Goal: Task Accomplishment & Management: Manage account settings

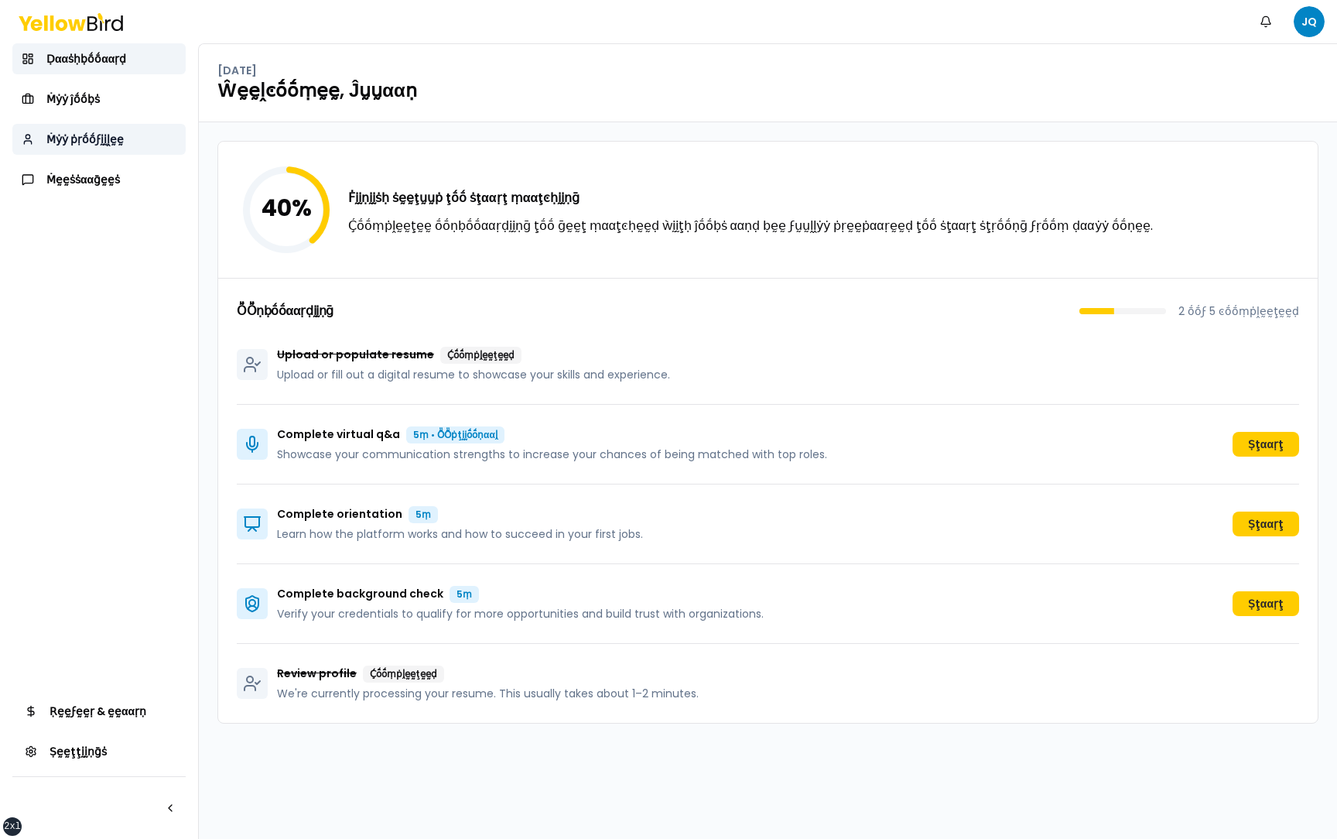
click at [94, 132] on span "Ṁẏẏ ṗṛṓṓϝḭḭḽḛḛ" at bounding box center [84, 139] width 77 height 15
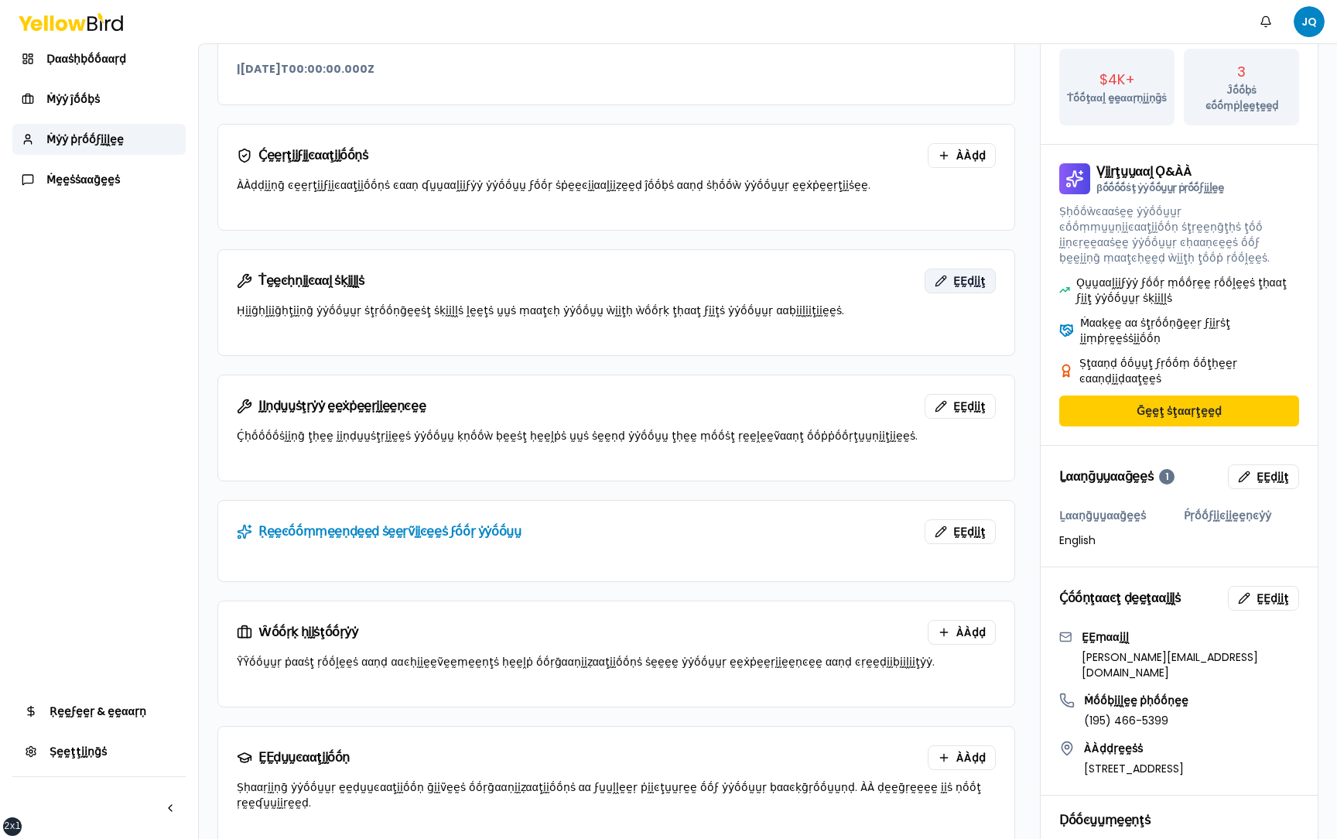
scroll to position [341, 0]
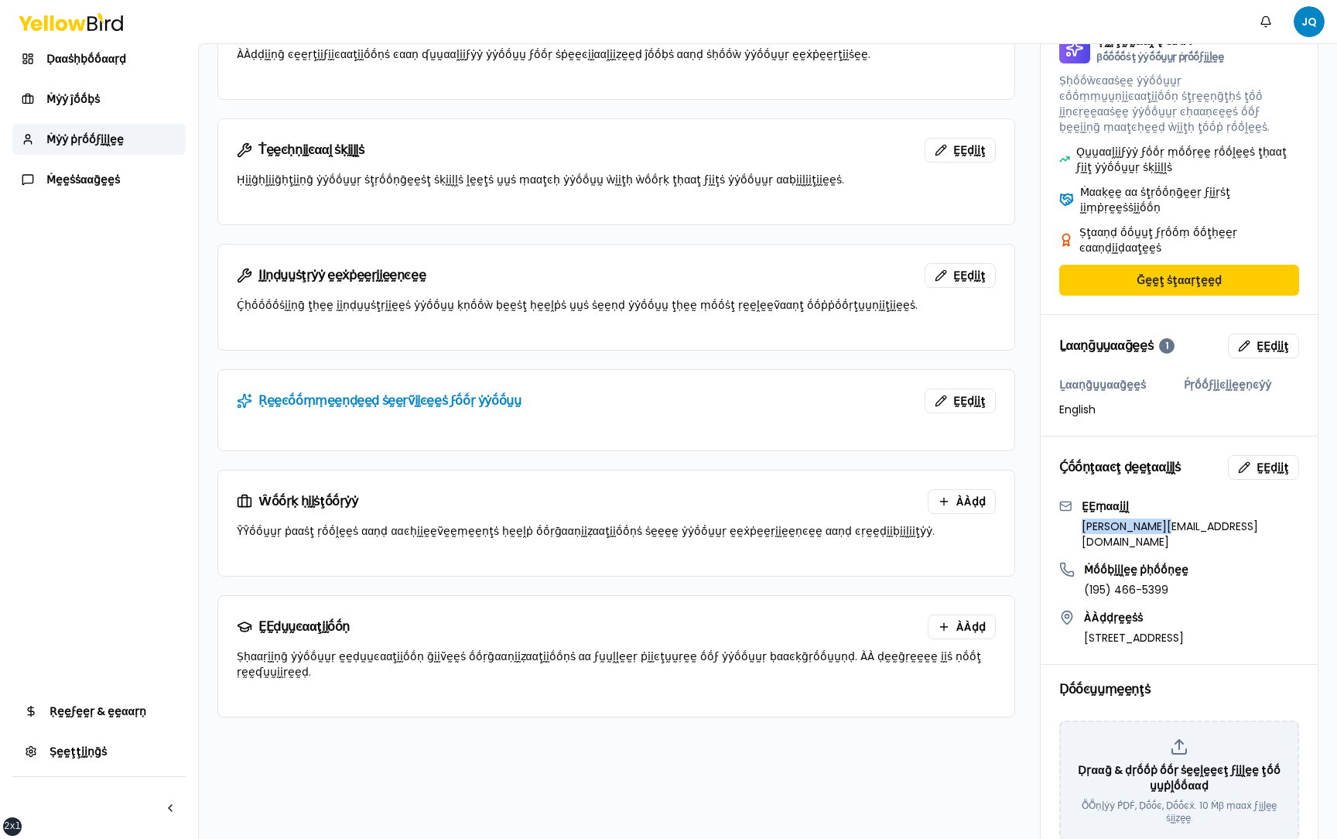
drag, startPoint x: 1183, startPoint y: 495, endPoint x: 1078, endPoint y: 494, distance: 105.2
click at [1078, 388] on div "ḚḚṃααḭḭḽ juan@gmail.com" at bounding box center [1179, 523] width 240 height 51
click at [1024, 388] on div "Ṕṛṓṓϝḛḛṡṡḭḭṓṓṇααḽ ṡṵṵṃṃααṛẏẏ ḚḚḍḭḭţ | 2022-01-01T00:00:00.000Z Ḉḛḛṛţḭḭϝḭḭͼααţḭḭ…" at bounding box center [767, 367] width 1101 height 999
click at [1242, 388] on button "ḚḚḍḭḭţ" at bounding box center [1263, 467] width 71 height 25
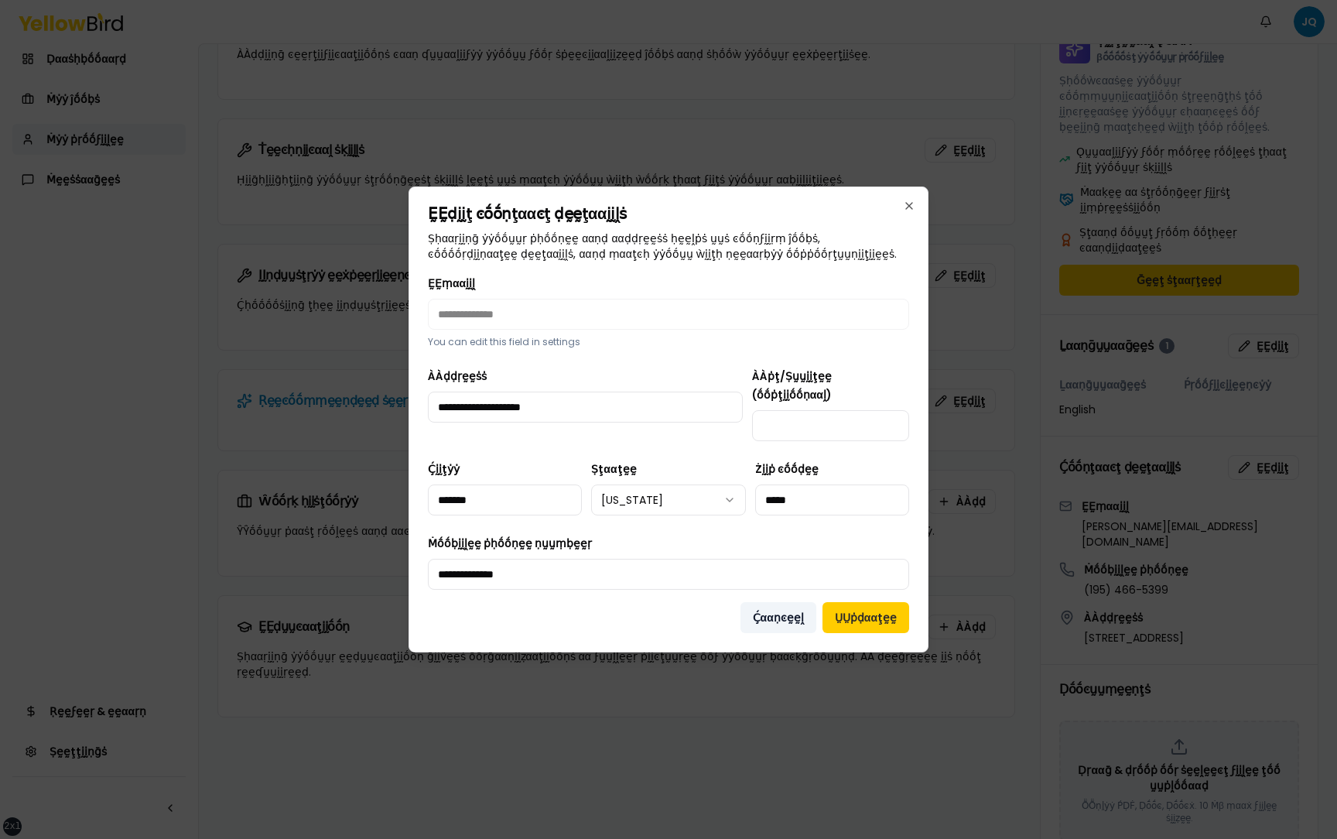
click at [786, 388] on button "Ḉααṇͼḛḛḽ" at bounding box center [778, 617] width 76 height 31
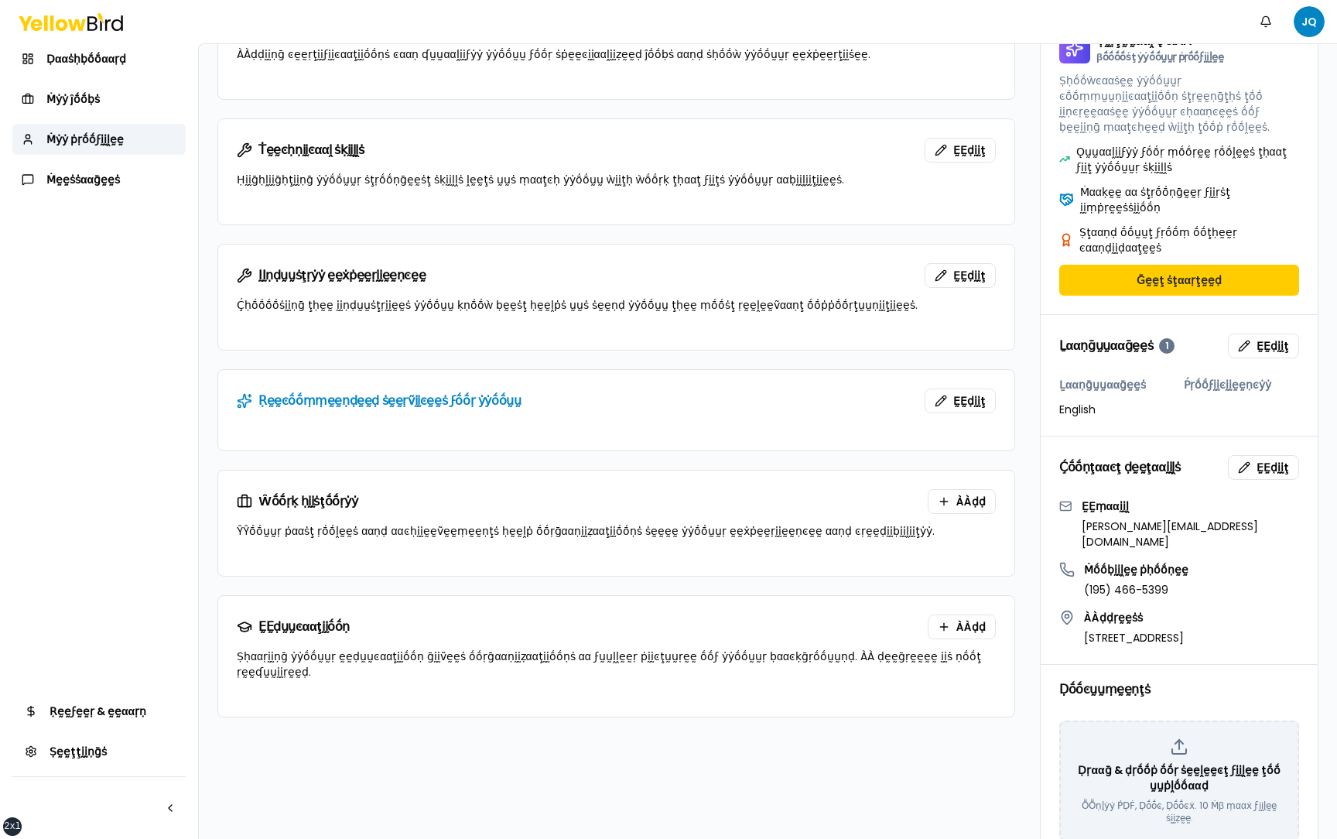
click at [1274, 388] on div "Ḉṓṓṇţααͼţ ḍḛḛţααḭḭḽṡ ḚḚḍḭḭţ" at bounding box center [1179, 467] width 277 height 62
click at [1273, 388] on span "ḚḚḍḭḭţ" at bounding box center [1272, 467] width 32 height 15
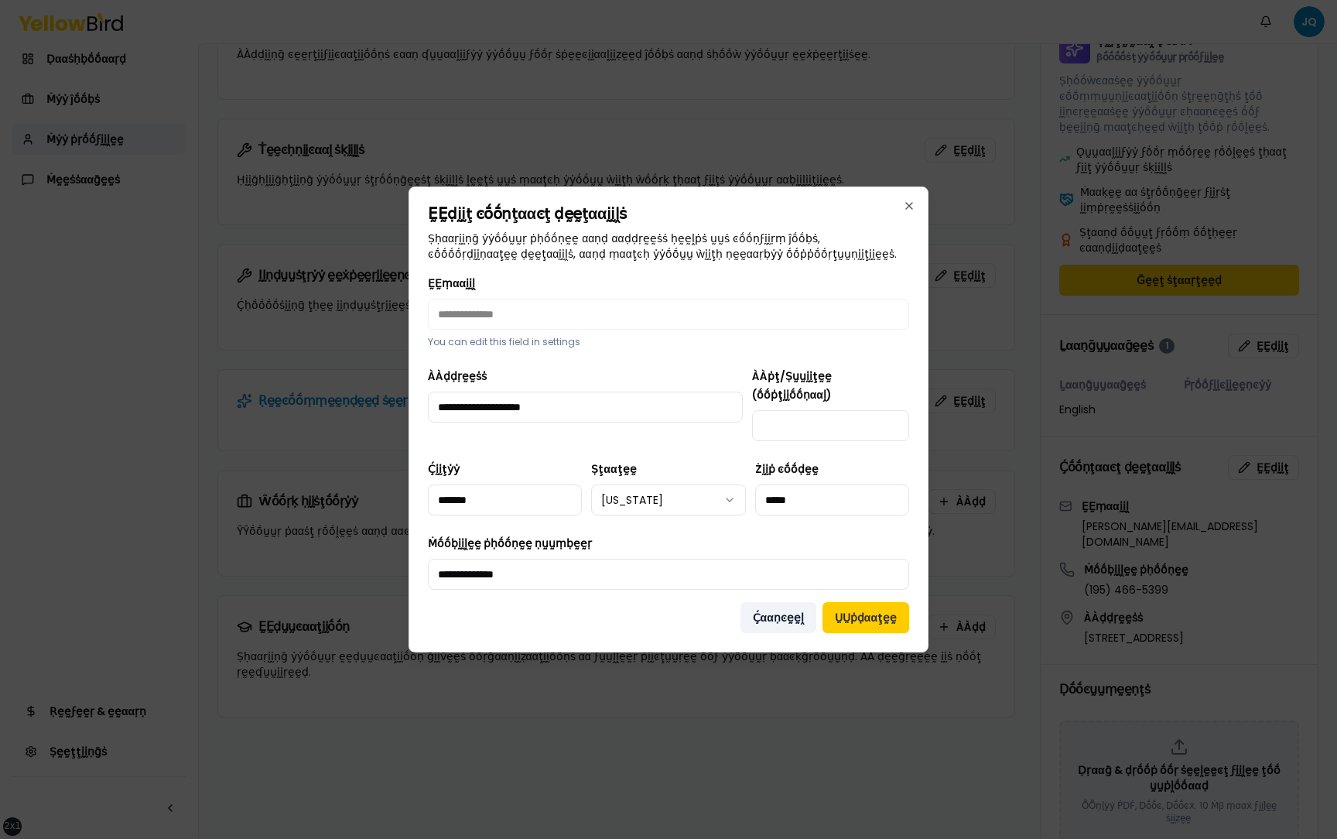
click at [782, 388] on button "Ḉααṇͼḛḛḽ" at bounding box center [778, 617] width 76 height 31
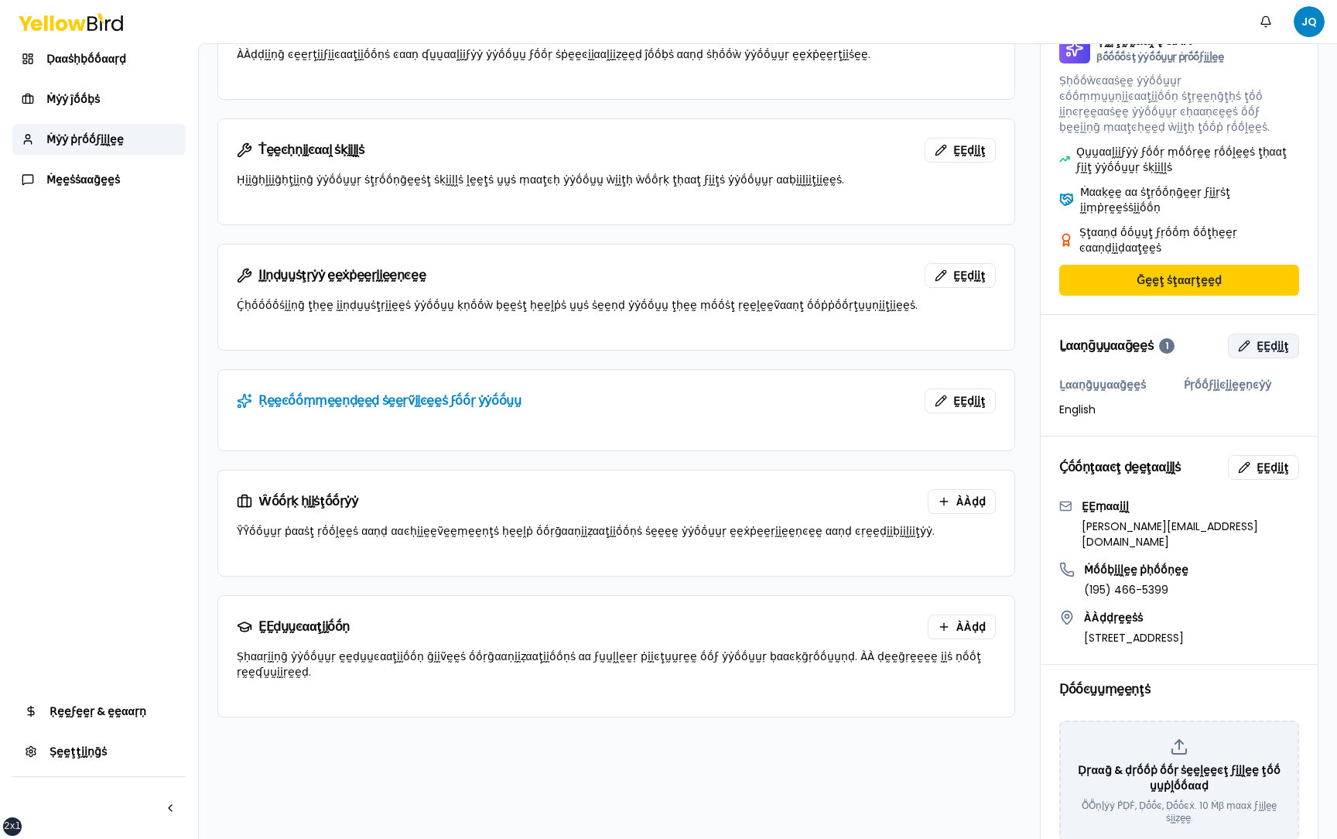
click at [1262, 338] on span "ḚḚḍḭḭţ" at bounding box center [1272, 345] width 32 height 15
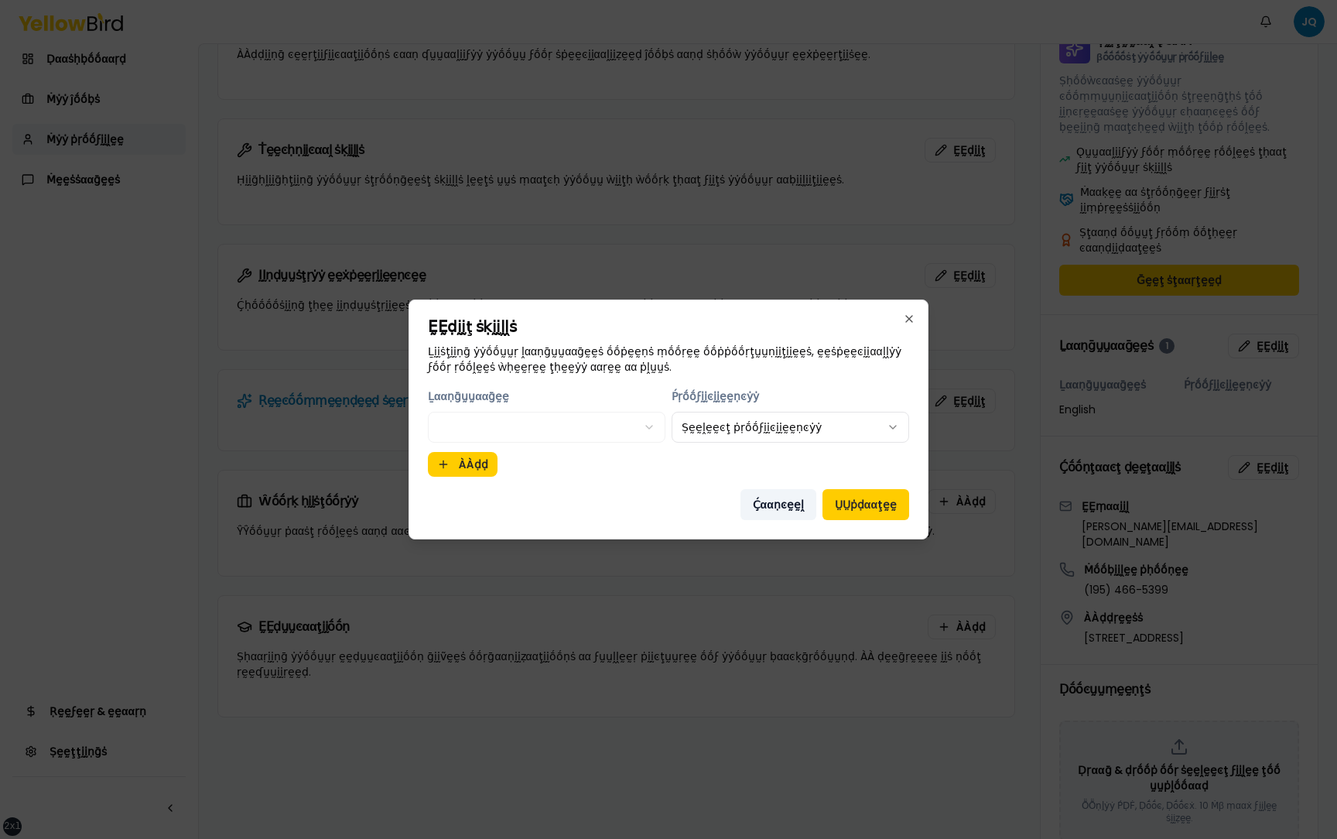
click at [767, 388] on button "Ḉααṇͼḛḛḽ" at bounding box center [778, 504] width 76 height 31
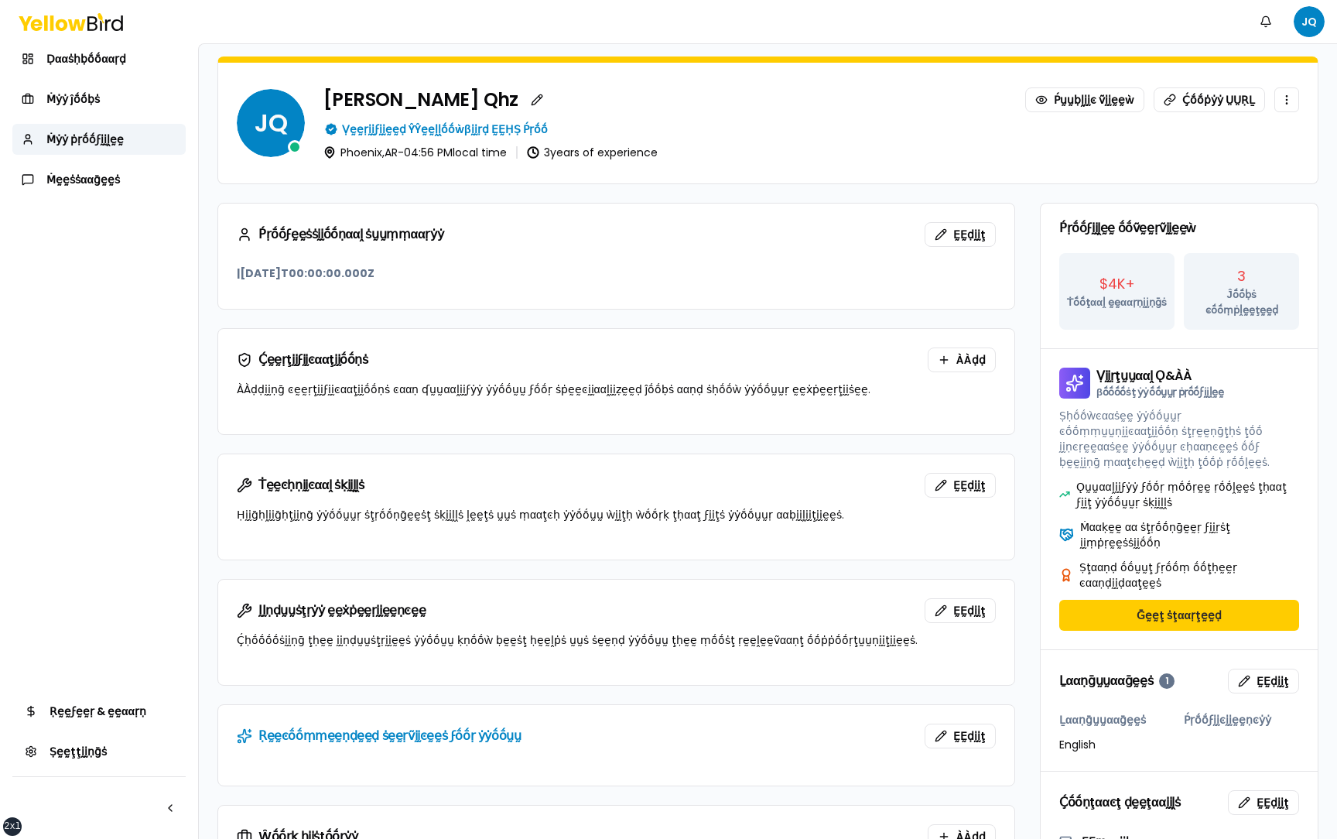
scroll to position [0, 0]
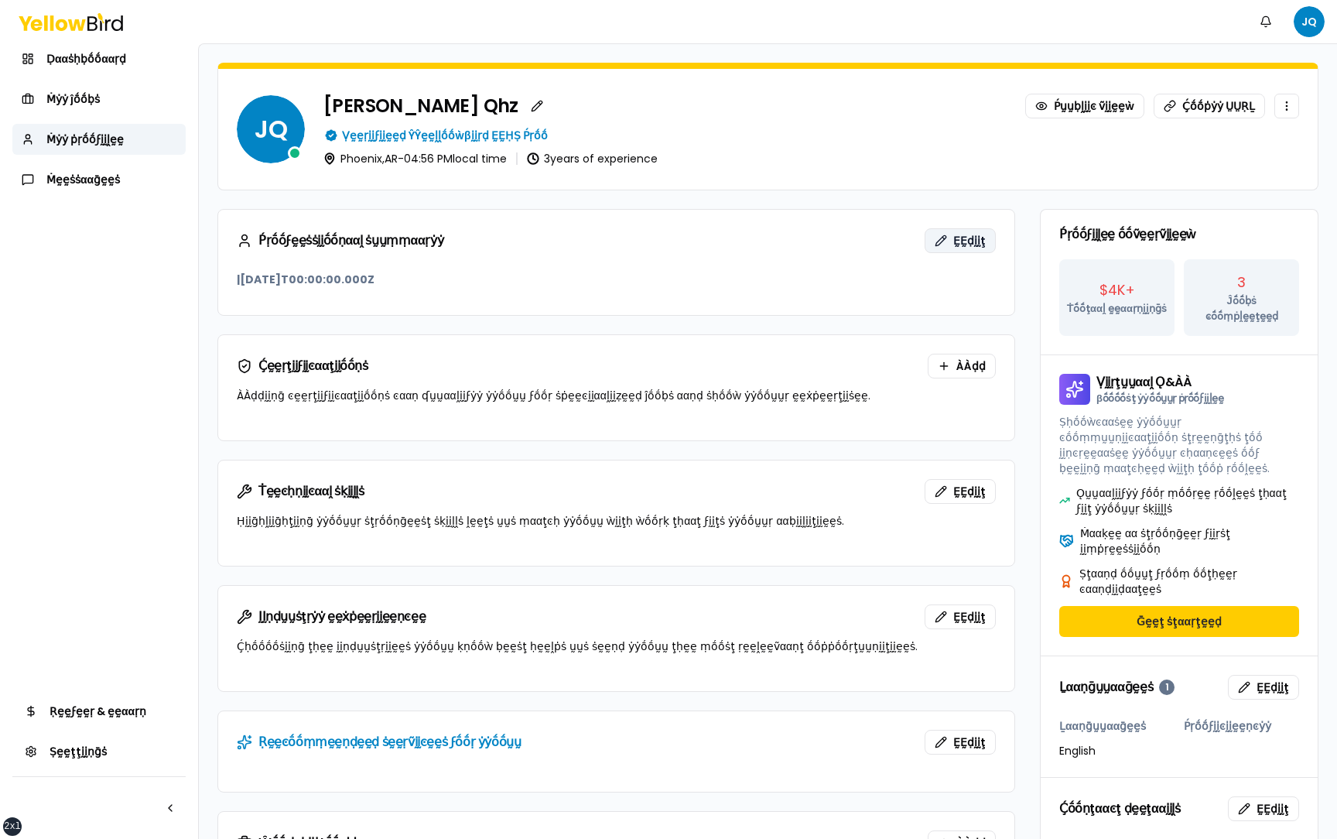
click at [944, 241] on button "ḚḚḍḭḭţ" at bounding box center [959, 240] width 71 height 25
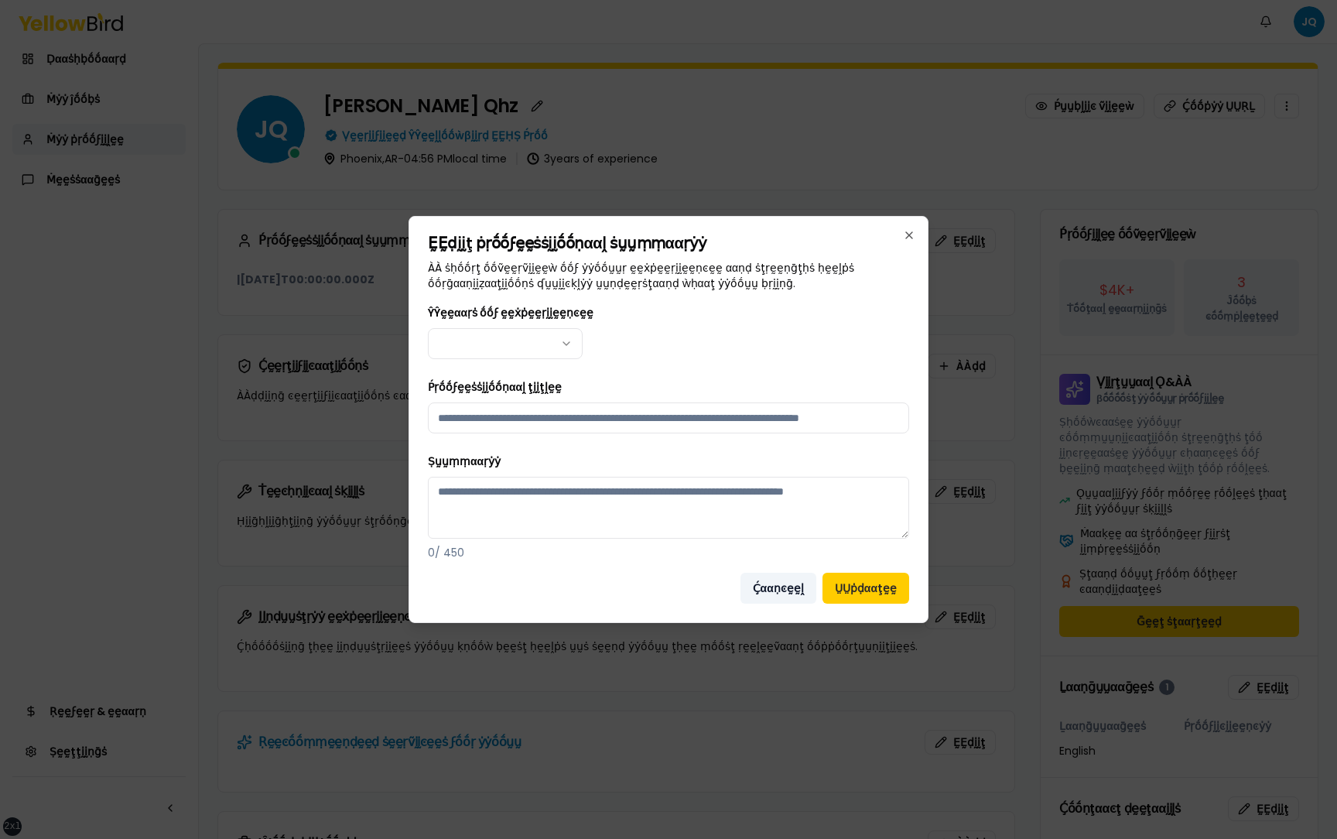
click at [790, 388] on button "Ḉααṇͼḛḛḽ" at bounding box center [778, 587] width 76 height 31
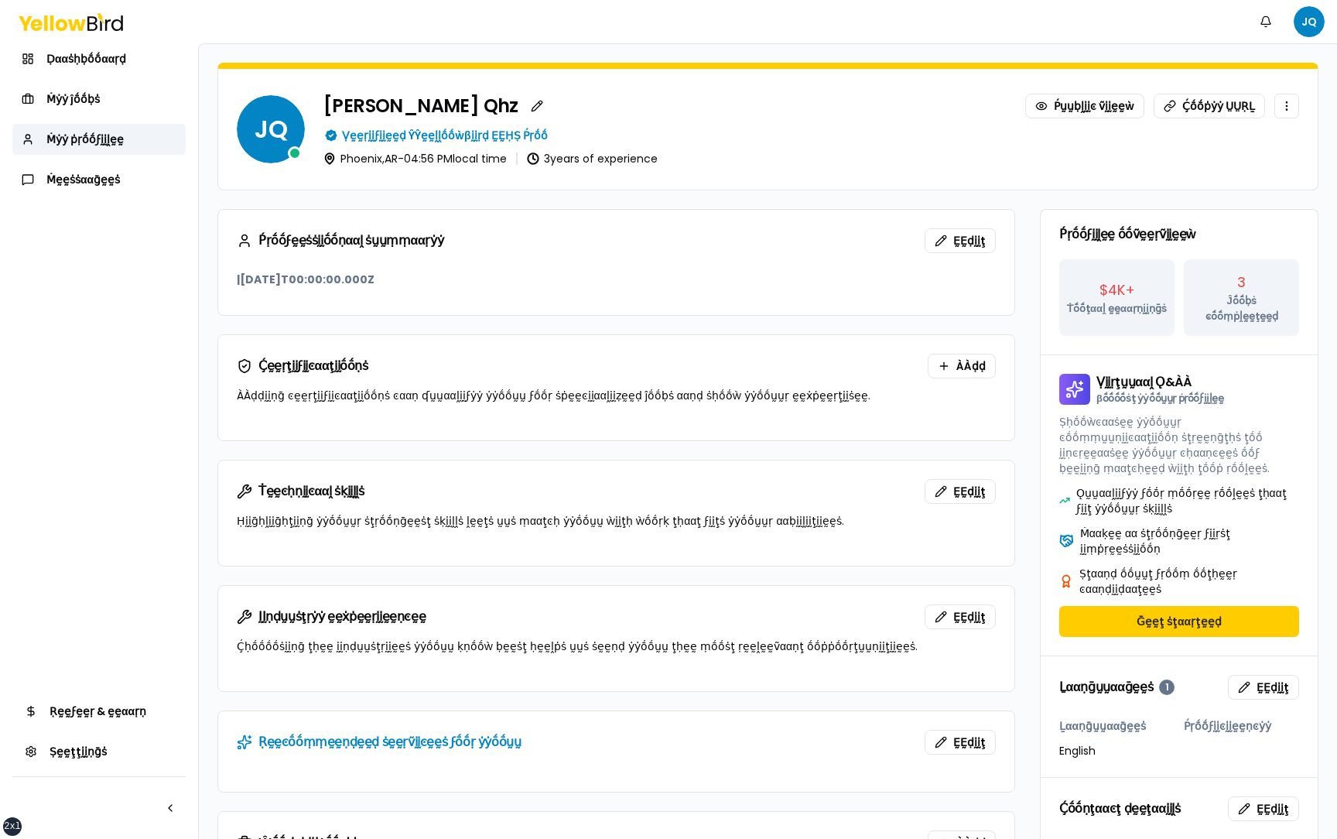
drag, startPoint x: 343, startPoint y: 159, endPoint x: 516, endPoint y: 153, distance: 173.4
click at [507, 154] on p "Phoenix , AR - 04:56 PM local time" at bounding box center [423, 158] width 166 height 11
click at [553, 189] on div "JQ Juan Qhz Ṕṵṵḅḽḭḭͼ ṽḭḭḛḛẁ Ḉṓṓṗẏẏ ṲṲṚḺ Ṿḛḛṛḭḭϝḭḭḛḛḍ ŶŶḛḛḽḽṓṓẁβḭḭṛḍ ḚḚḤṢ Ṕṛṓṓ P…" at bounding box center [767, 129] width 1099 height 121
drag, startPoint x: 554, startPoint y: 156, endPoint x: 679, endPoint y: 151, distance: 125.4
click at [679, 152] on div "Juan Qhz Ṕṵṵḅḽḭḭͼ ṽḭḭḛḛẁ Ḉṓṓṗẏẏ ṲṲṚḺ Ṿḛḛṛḭḭϝḭḭḛḛḍ ŶŶḛḛḽḽṓṓẁβḭḭṛḍ ḚḚḤṢ Ṕṛṓṓ Phoe…" at bounding box center [811, 129] width 976 height 71
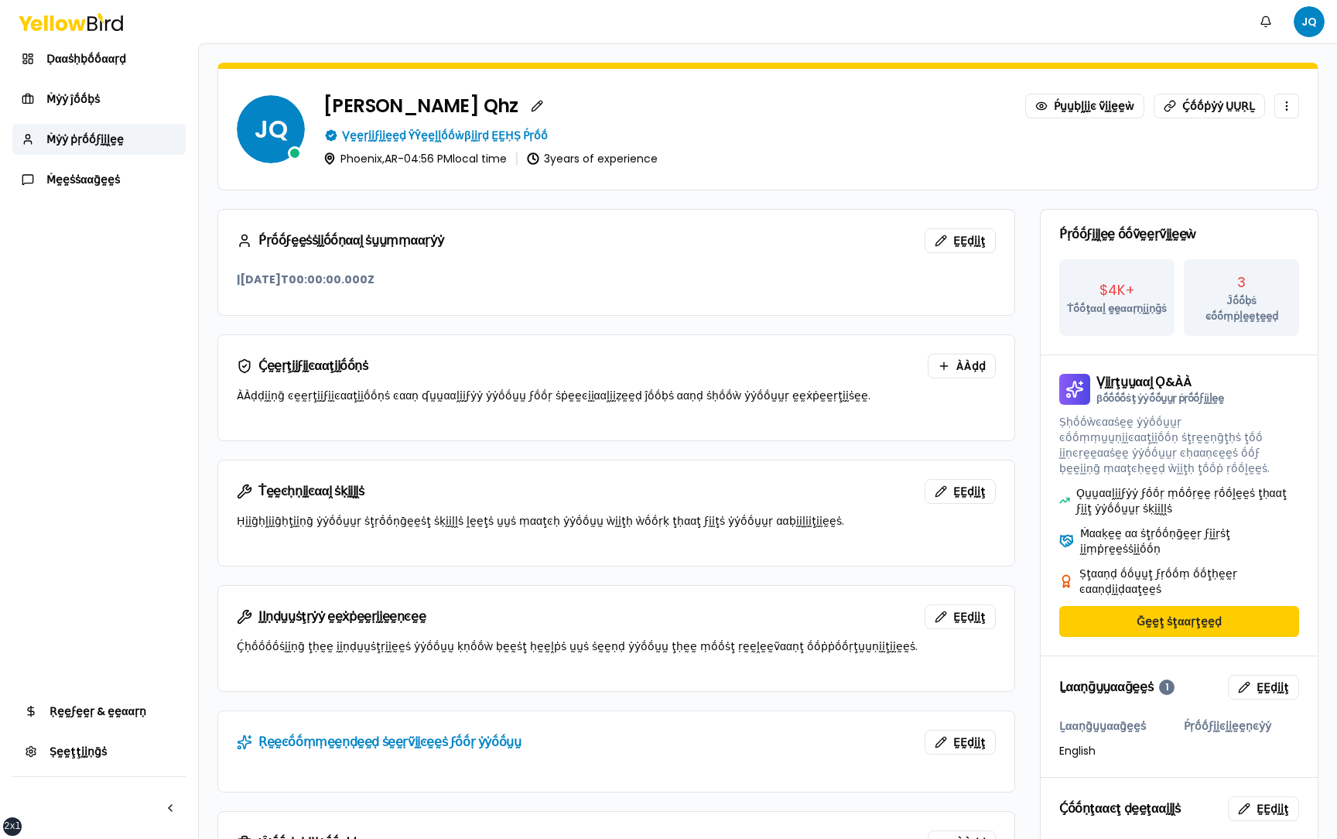
drag, startPoint x: 680, startPoint y: 164, endPoint x: 556, endPoint y: 164, distance: 123.8
click at [555, 164] on div "Phoenix , AR - 04:56 PM local time 3 years of experience" at bounding box center [811, 158] width 976 height 12
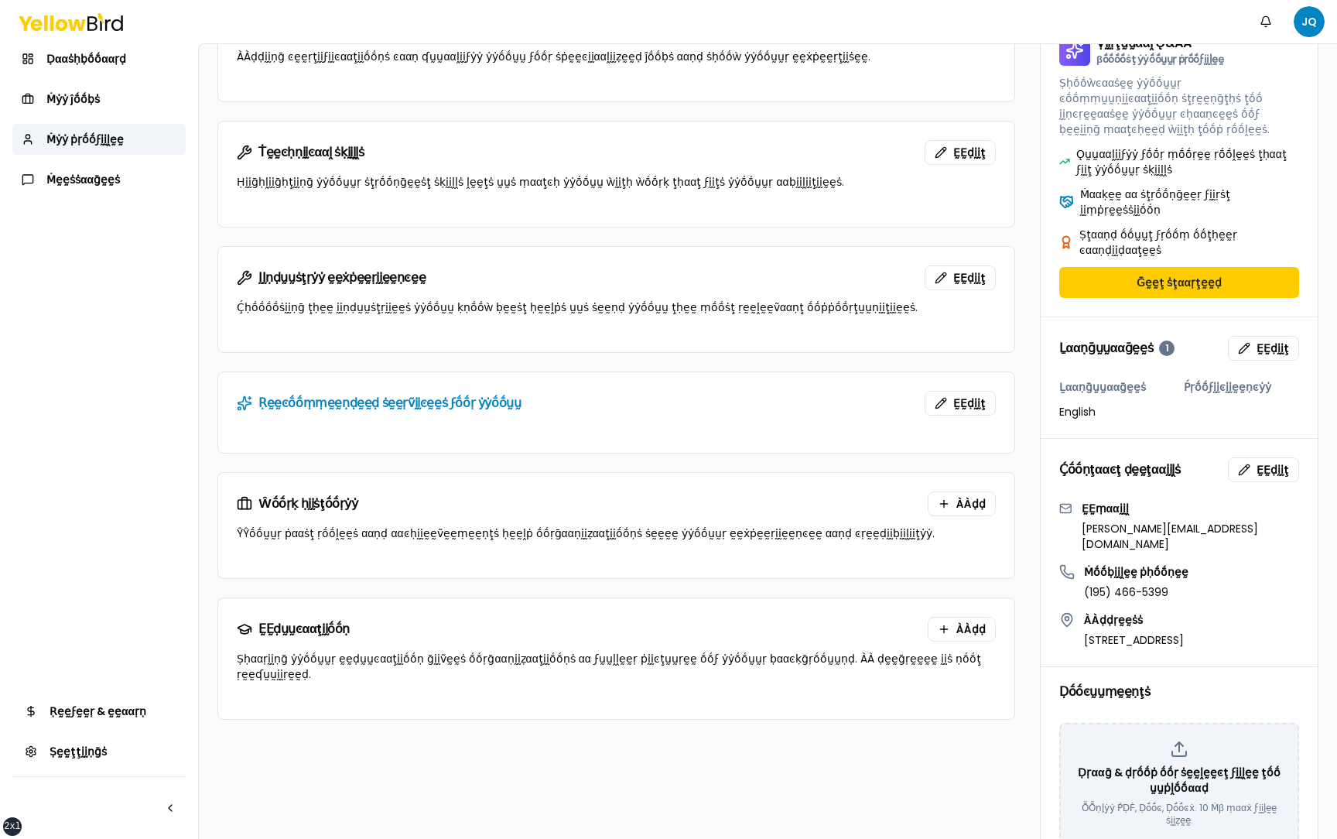
scroll to position [341, 0]
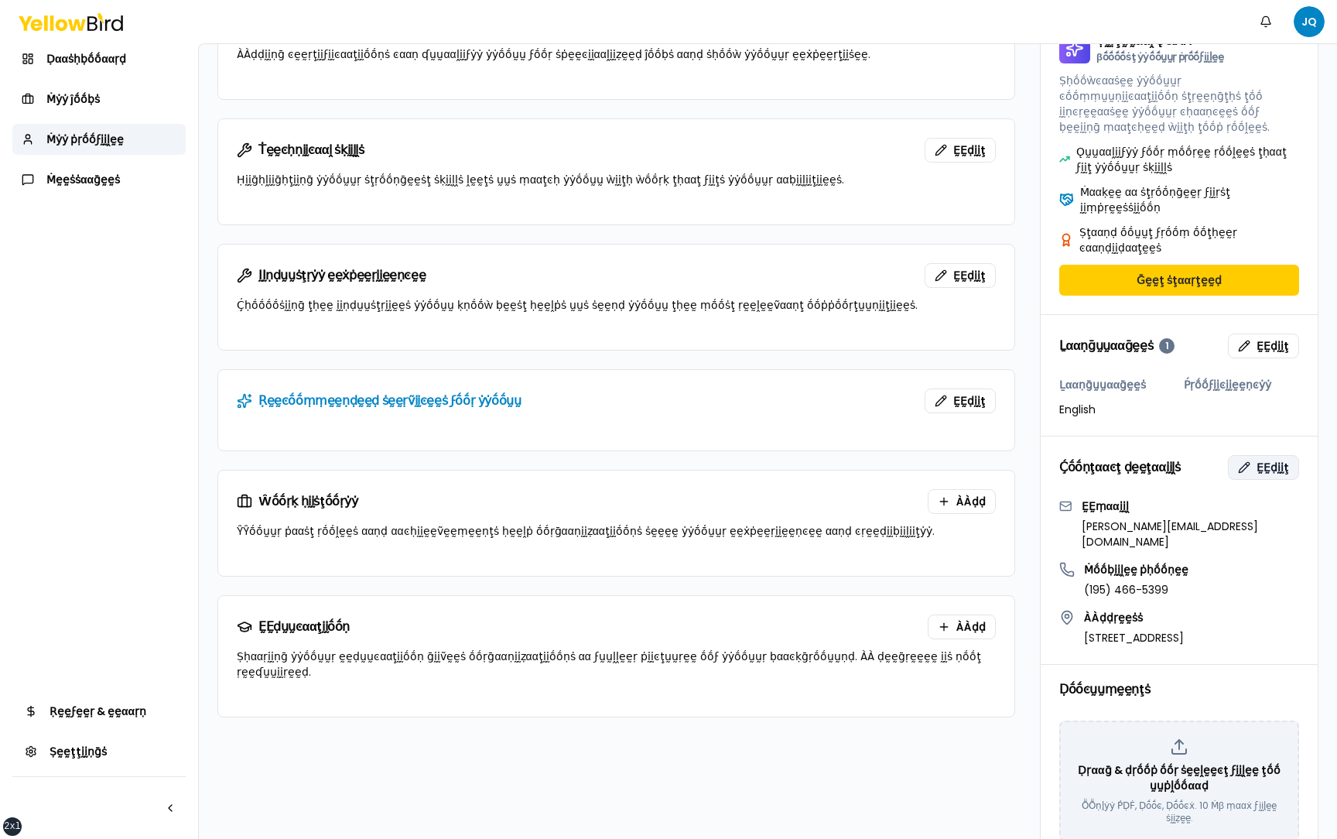
click at [1255, 388] on button "ḚḚḍḭḭţ" at bounding box center [1263, 467] width 71 height 25
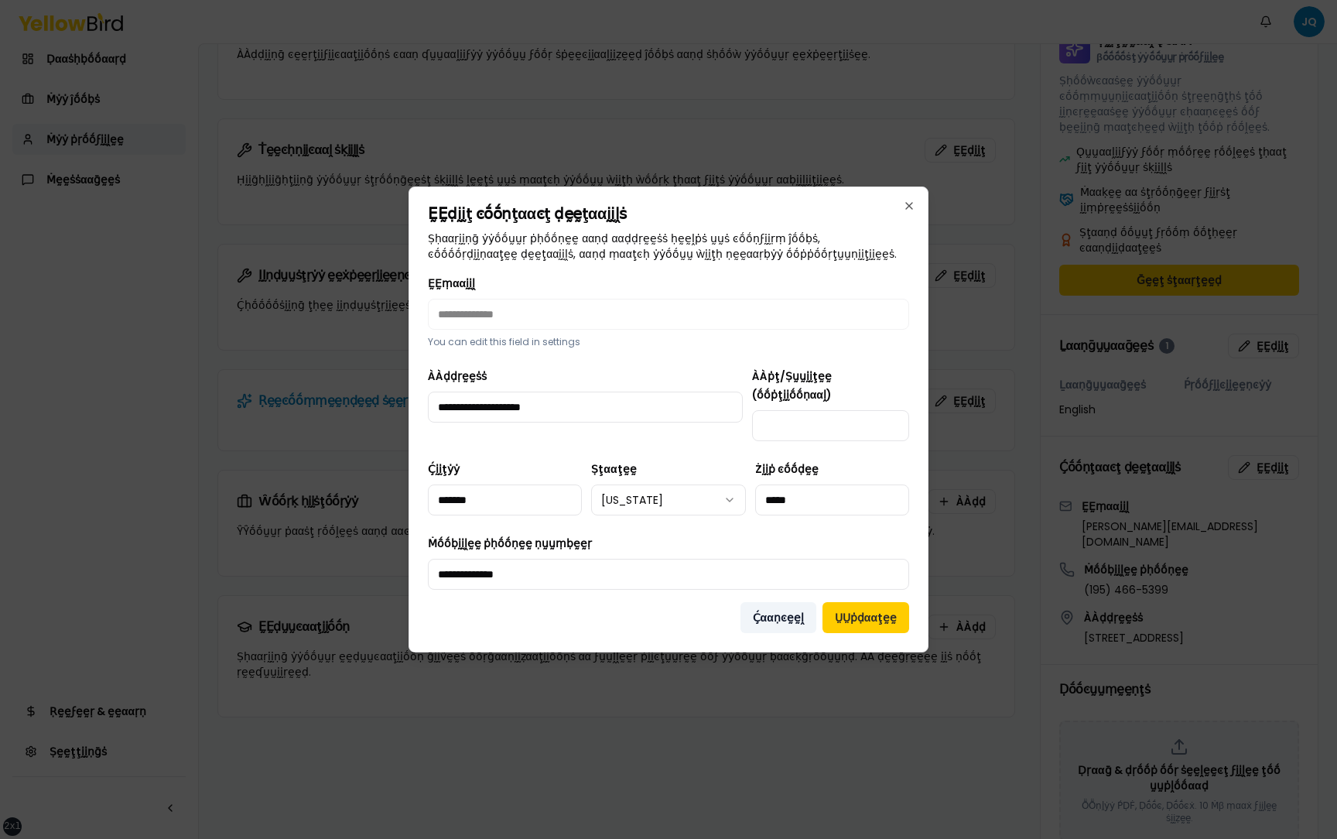
click at [788, 388] on button "Ḉααṇͼḛḛḽ" at bounding box center [778, 617] width 76 height 31
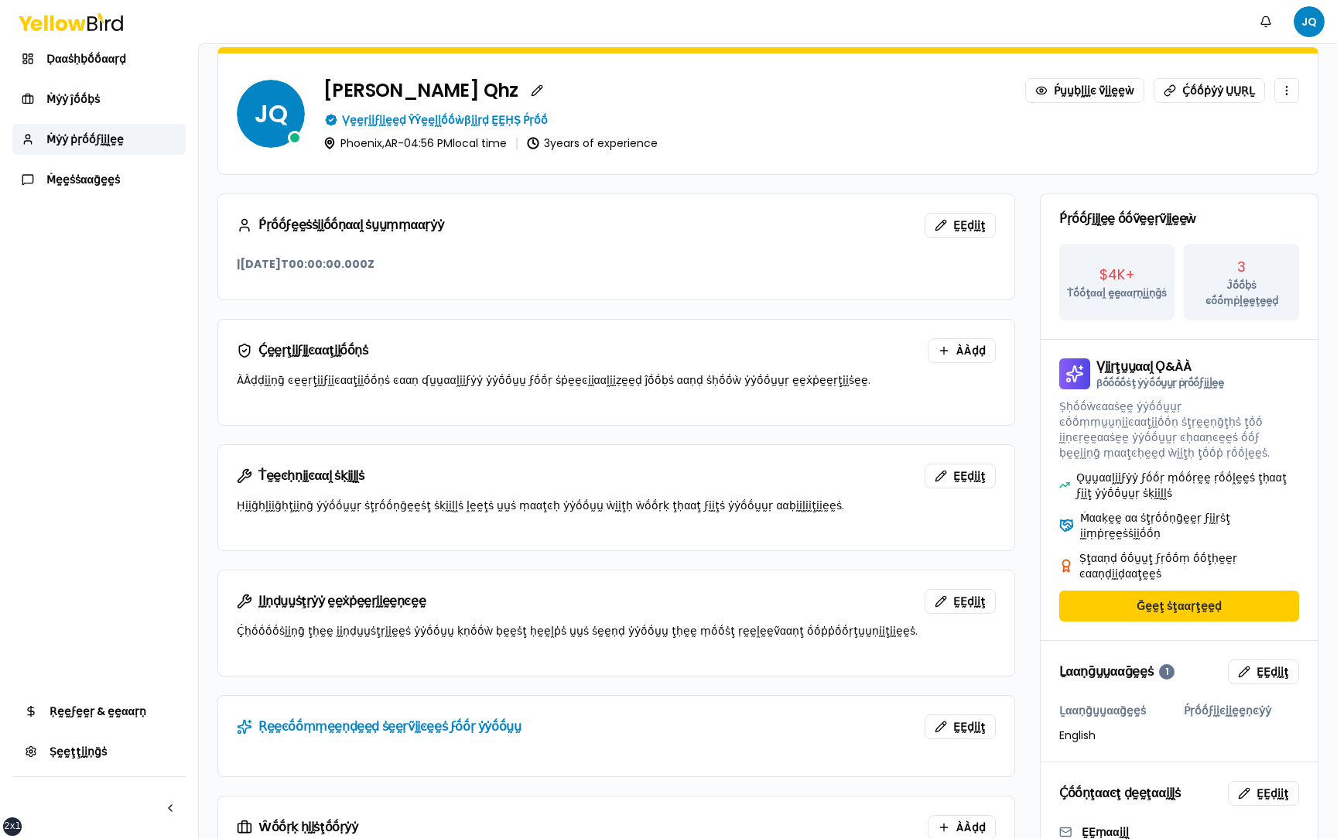
scroll to position [2, 0]
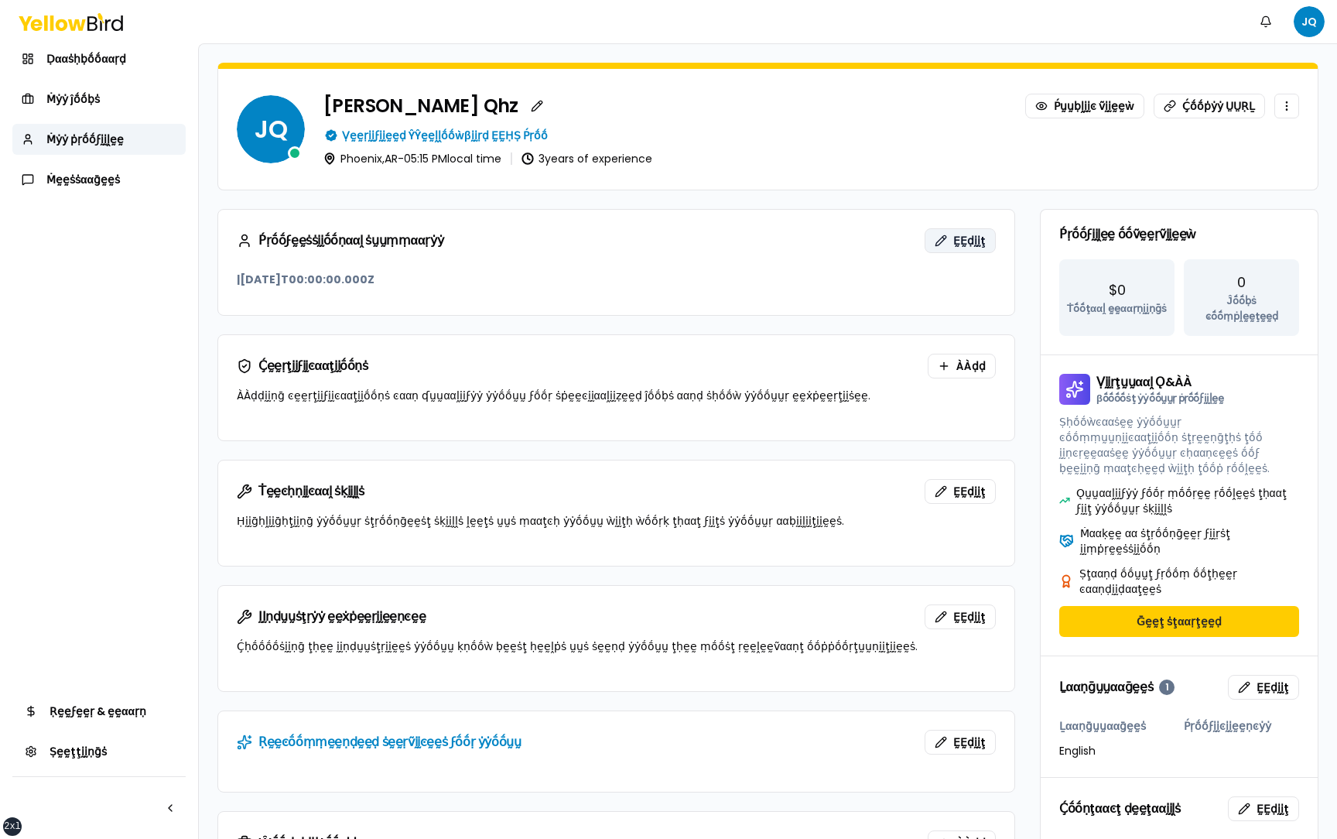
click at [970, 233] on span "ḚḚḍḭḭţ" at bounding box center [969, 240] width 32 height 15
click at [525, 104] on button "button" at bounding box center [537, 106] width 25 height 25
click at [525, 101] on button "button" at bounding box center [537, 106] width 25 height 25
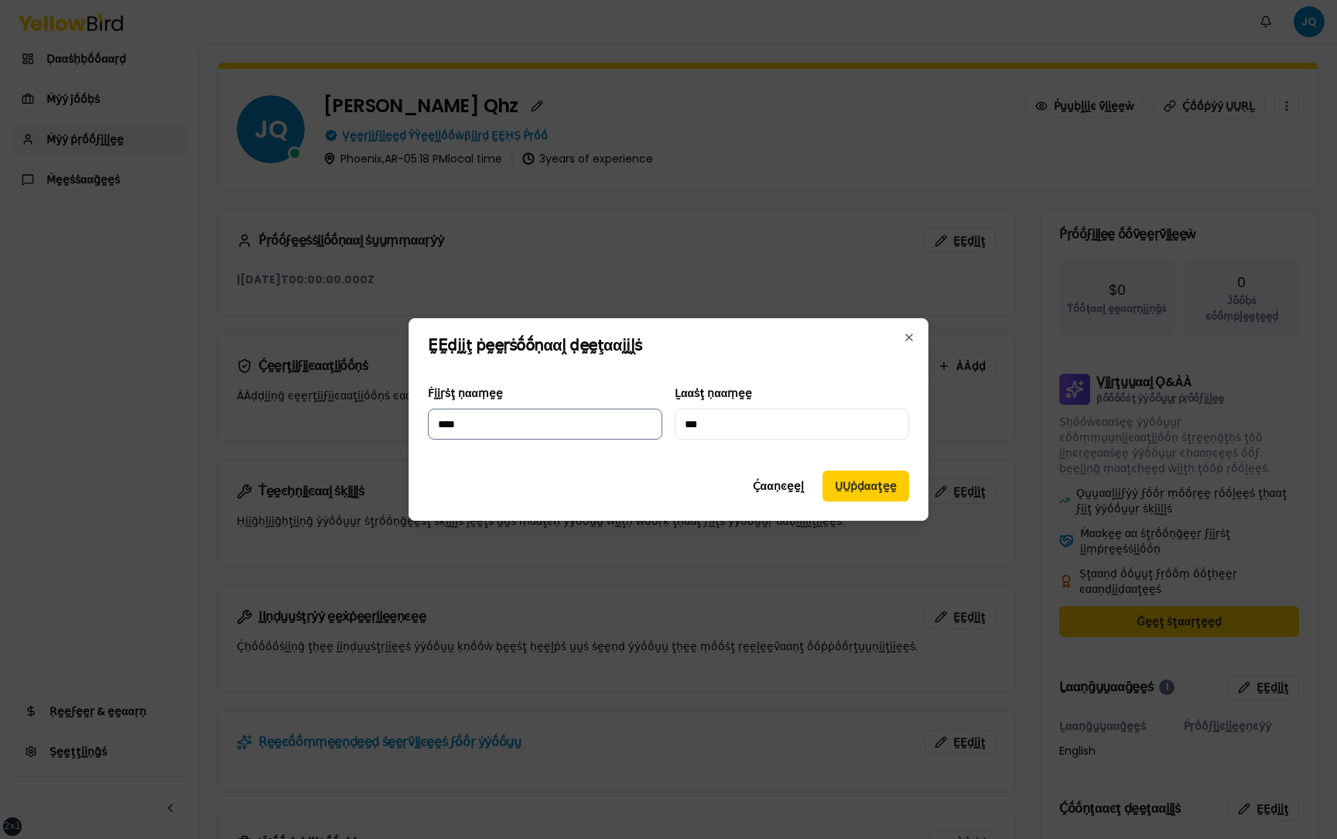
click at [587, 421] on input "****" at bounding box center [545, 423] width 234 height 31
type input "**********"
click at [849, 482] on button "ṲṲṗḍααţḛḛ" at bounding box center [865, 485] width 87 height 31
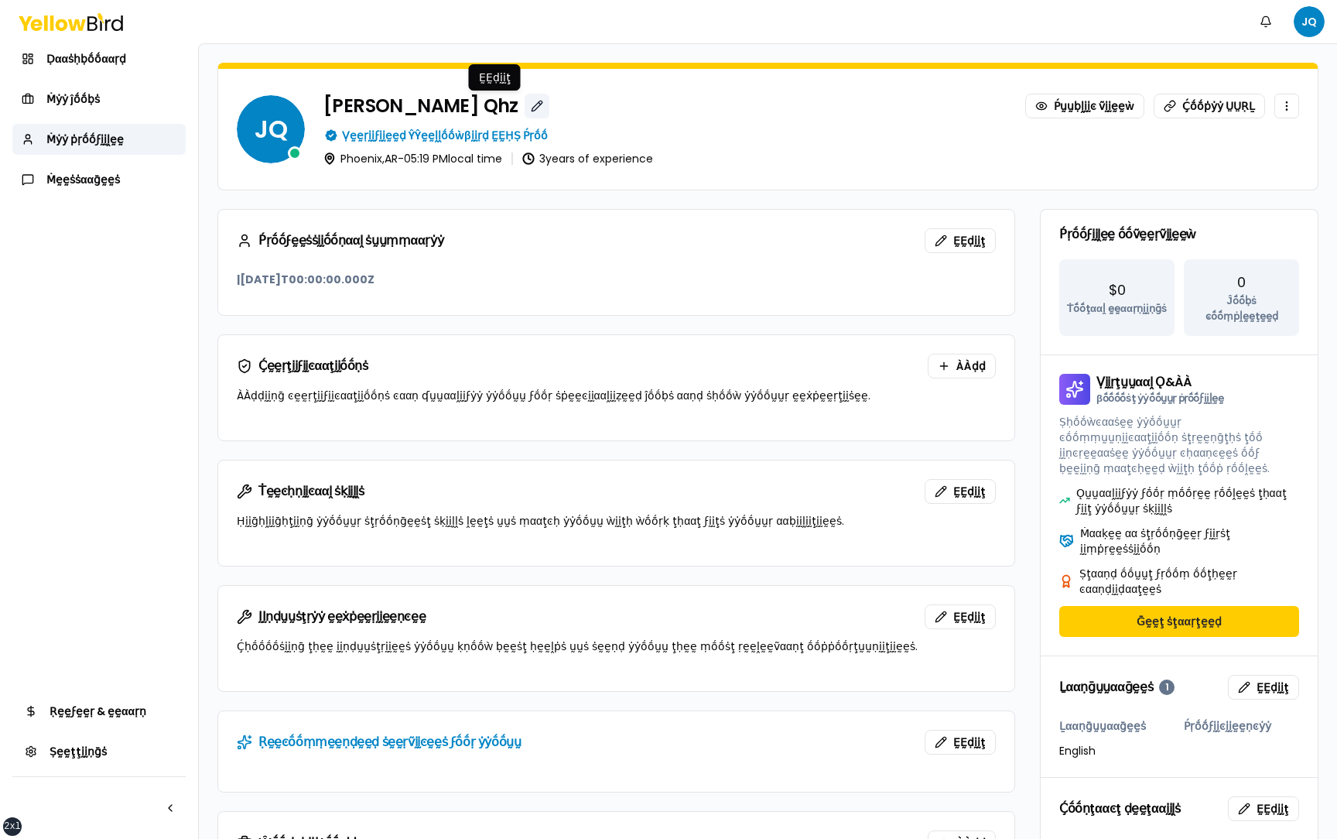
click at [525, 103] on button "button" at bounding box center [537, 106] width 25 height 25
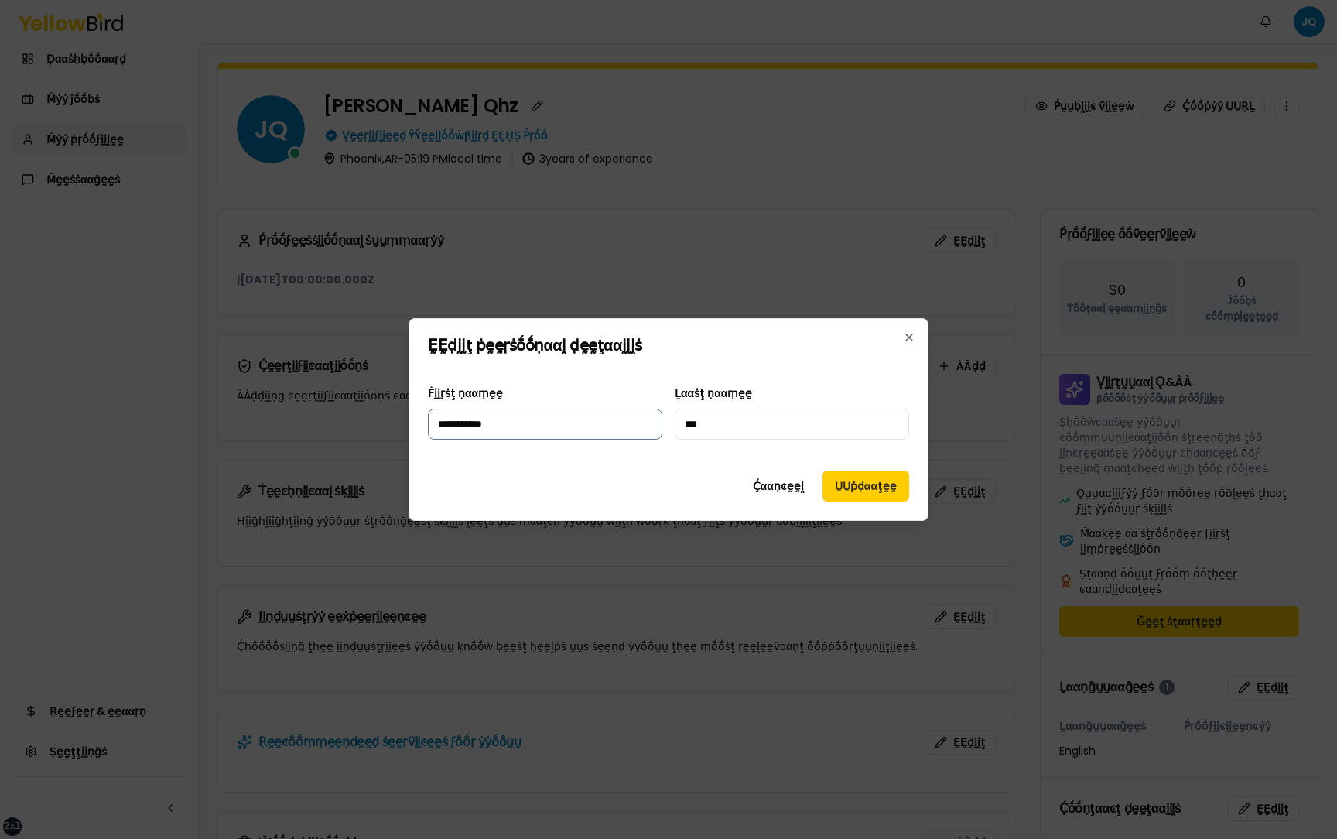
click at [580, 438] on input "**********" at bounding box center [545, 423] width 234 height 31
type input "****"
click at [822, 470] on button "ṲṲṗḍααţḛḛ" at bounding box center [865, 485] width 87 height 31
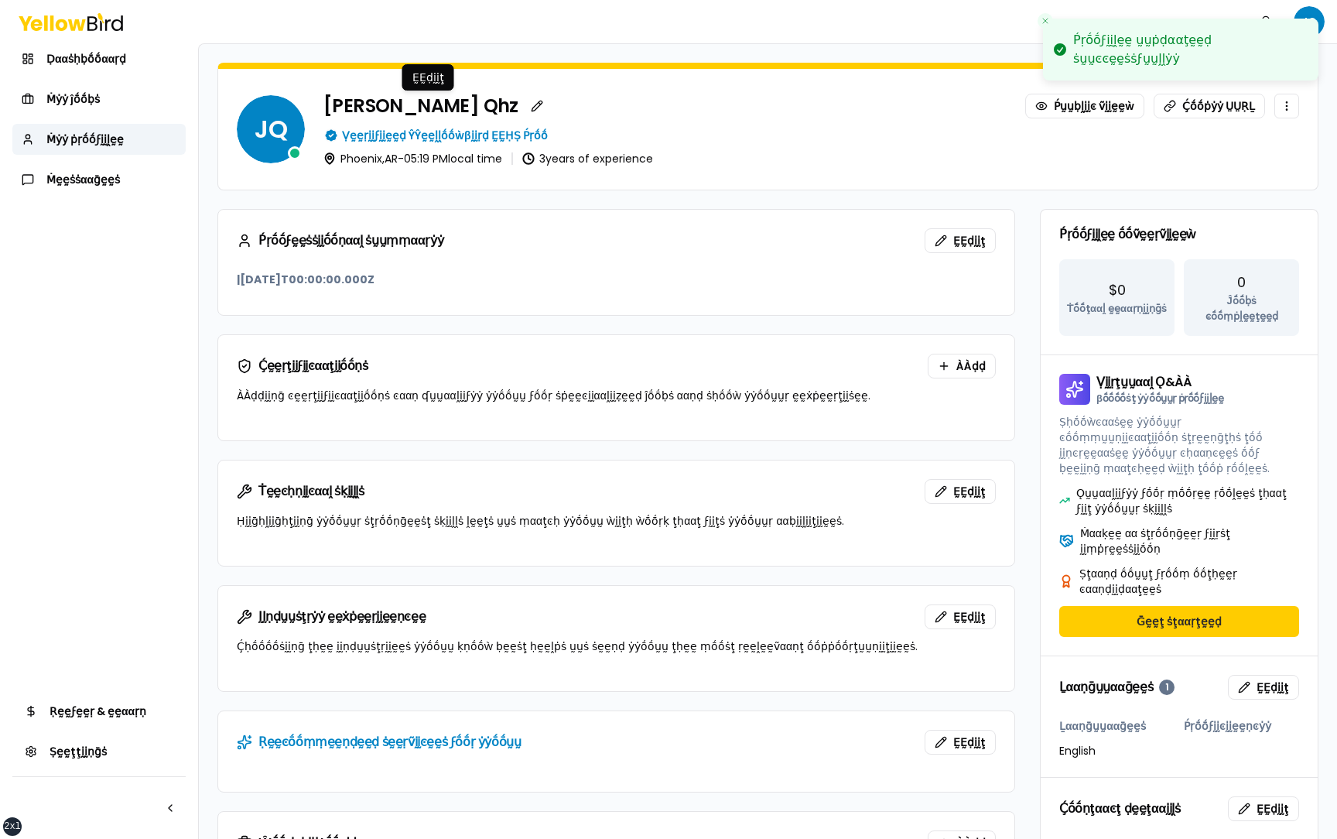
click at [733, 111] on div "Juan Qhz ḚḚḍḭḭţ ḚḚḍḭḭţ Ṕṵṵḅḽḭḭͼ ṽḭḭḛḛẁ Ḉṓṓṗẏẏ ṲṲṚḺ" at bounding box center [811, 106] width 976 height 25
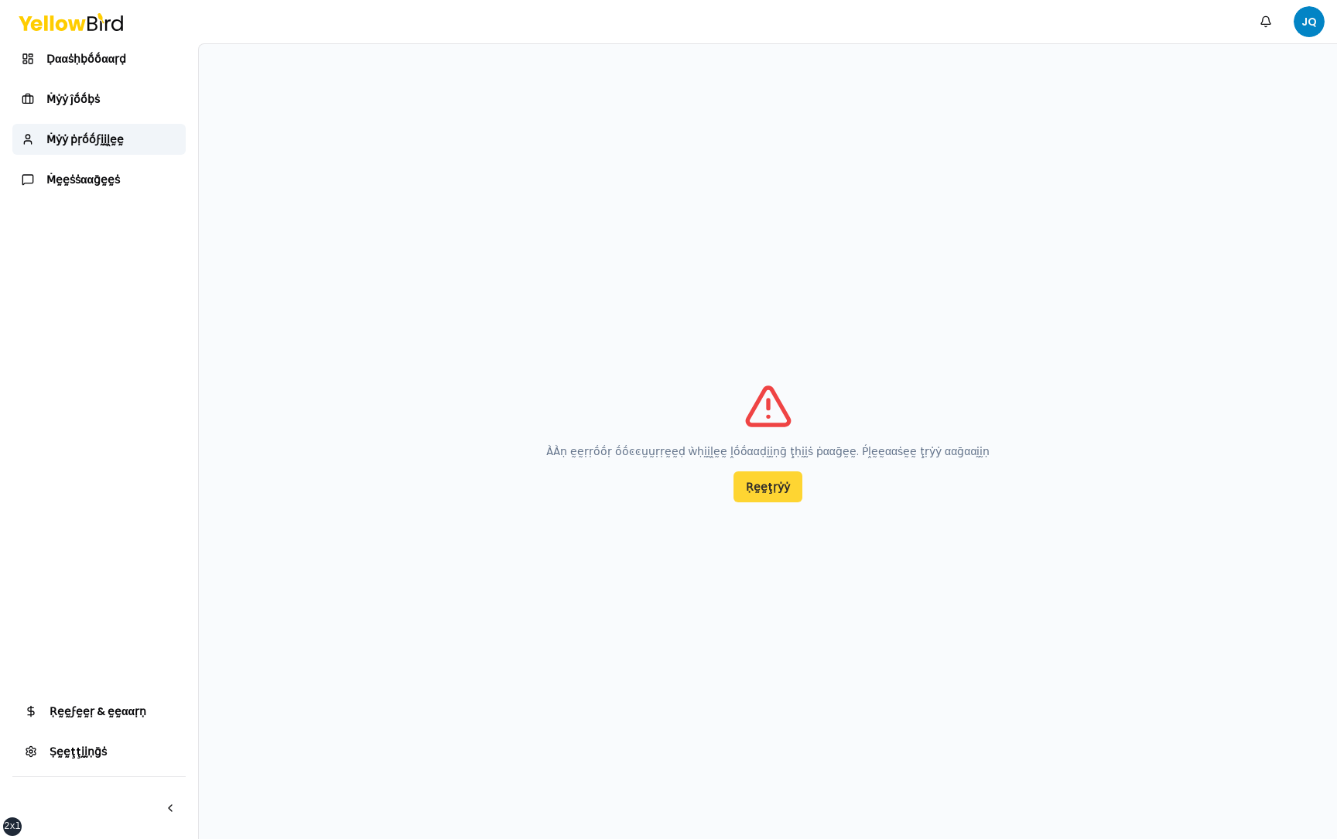
click at [756, 490] on button "Ṛḛḛţṛẏẏ" at bounding box center [767, 486] width 69 height 31
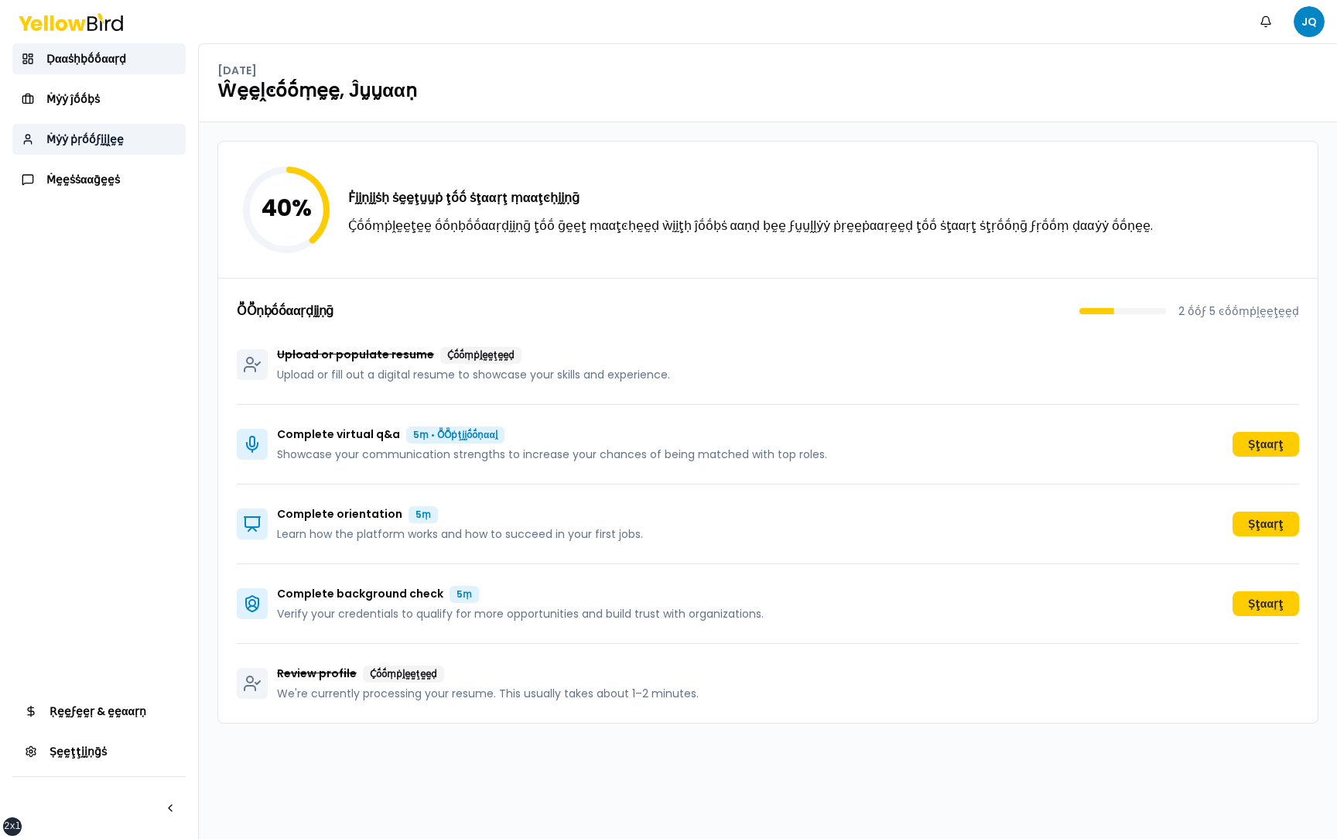
click at [110, 138] on span "Ṁẏẏ ṗṛṓṓϝḭḭḽḛḛ" at bounding box center [84, 139] width 77 height 15
